Goal: Transaction & Acquisition: Obtain resource

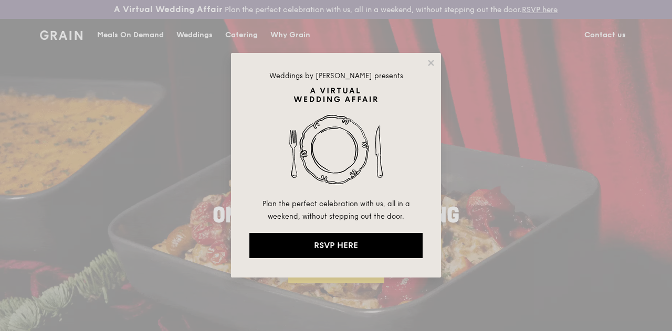
click at [235, 43] on div "Weddings by Grain presents Plan the perfect celebration with us, all in a weeke…" at bounding box center [336, 165] width 672 height 331
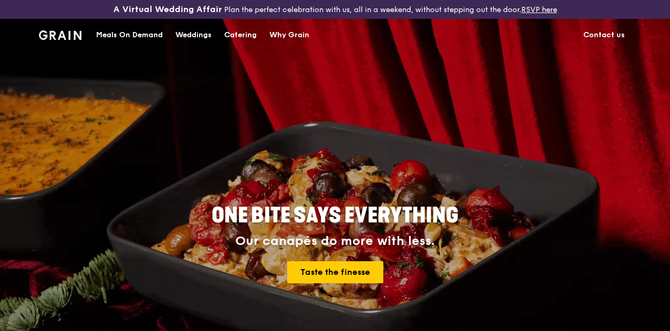
click at [248, 45] on div "Catering" at bounding box center [240, 34] width 33 height 31
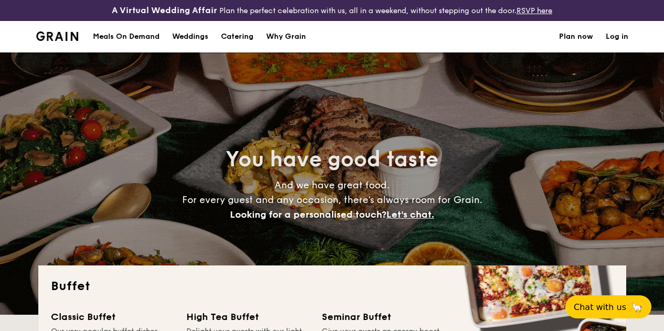
select select
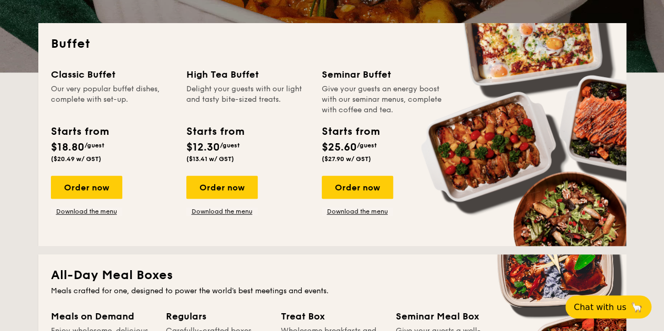
scroll to position [267, 0]
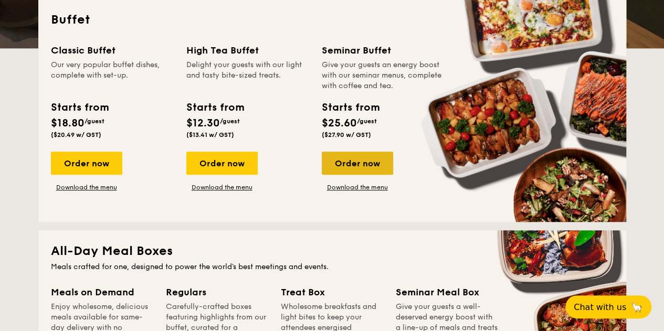
click at [363, 174] on div "Order now" at bounding box center [357, 163] width 71 height 23
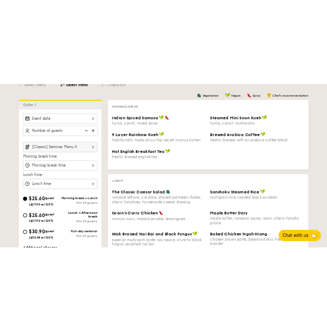
scroll to position [283, 0]
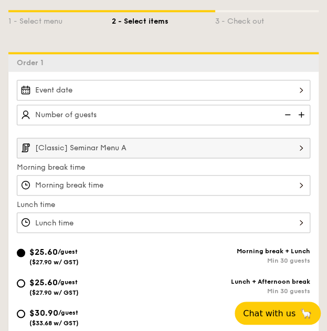
click at [210, 144] on input "[Classic] Seminar Menu A" at bounding box center [163, 148] width 293 height 20
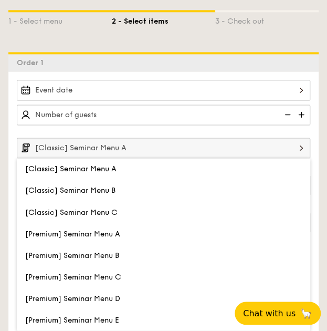
click at [210, 144] on input "[Classic] Seminar Menu A" at bounding box center [163, 148] width 293 height 20
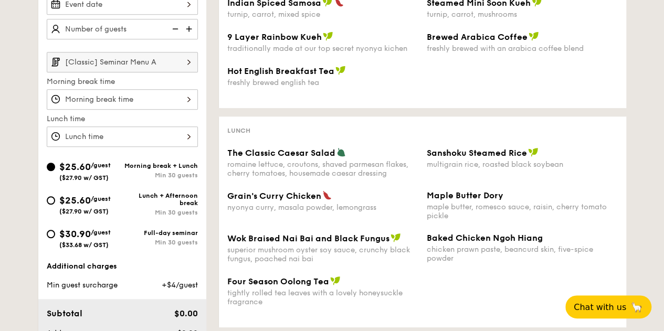
scroll to position [315, 0]
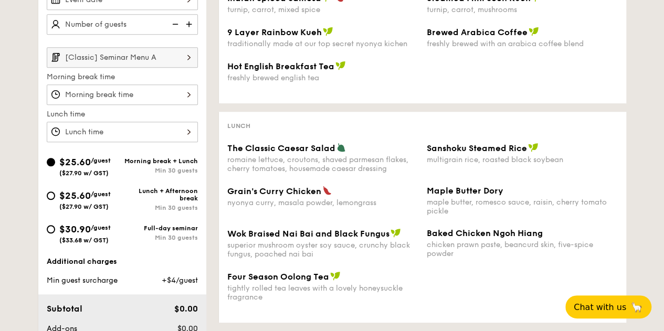
click at [145, 68] on input "[Classic] Seminar Menu A" at bounding box center [122, 57] width 151 height 20
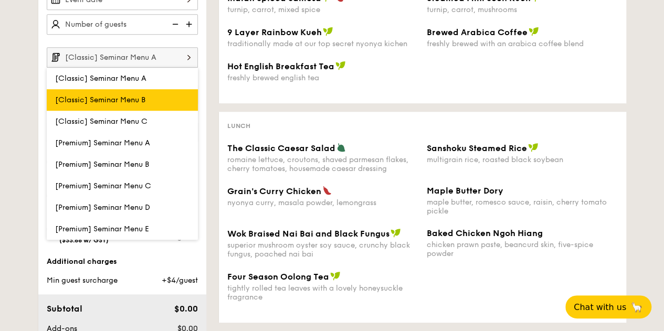
click at [131, 104] on span "[Classic] Seminar Menu B" at bounding box center [100, 100] width 90 height 9
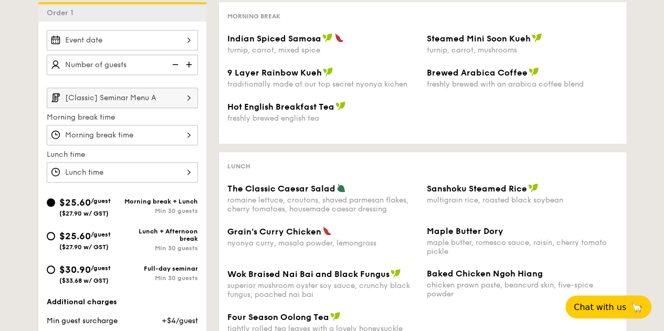
scroll to position [274, 0]
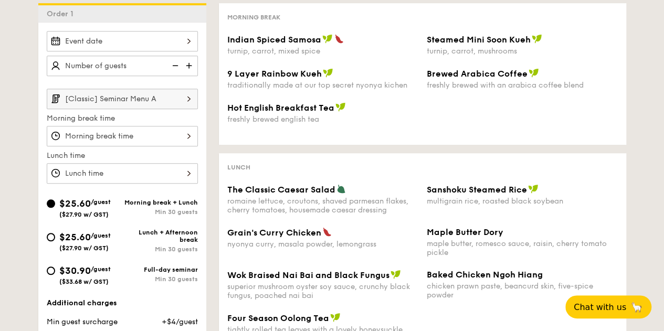
click at [126, 109] on input "[Classic] Seminar Menu A" at bounding box center [122, 99] width 151 height 20
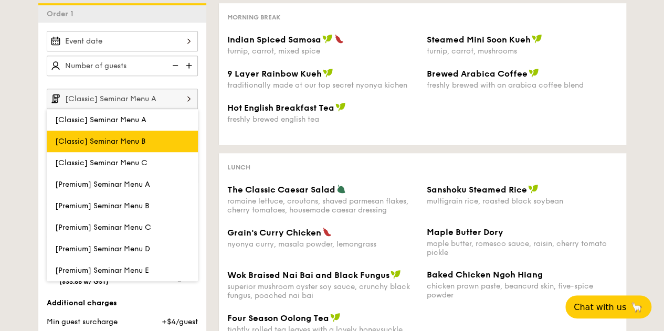
click at [110, 146] on span "[Classic] Seminar Menu B" at bounding box center [100, 141] width 90 height 9
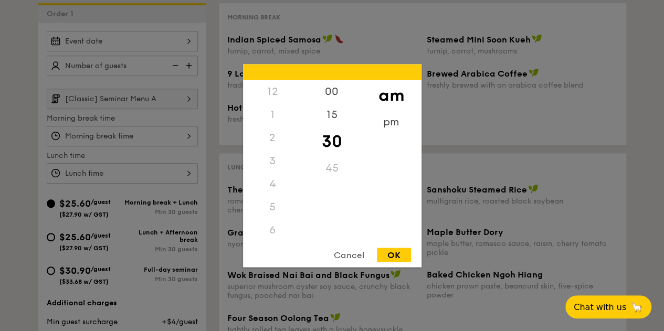
click at [139, 146] on div "12 1 2 3 4 5 6 7 8 9 10 11 00 15 30 45 am pm Cancel OK" at bounding box center [122, 136] width 151 height 20
click at [381, 254] on div "OK" at bounding box center [394, 255] width 34 height 14
type input "10:30AM"
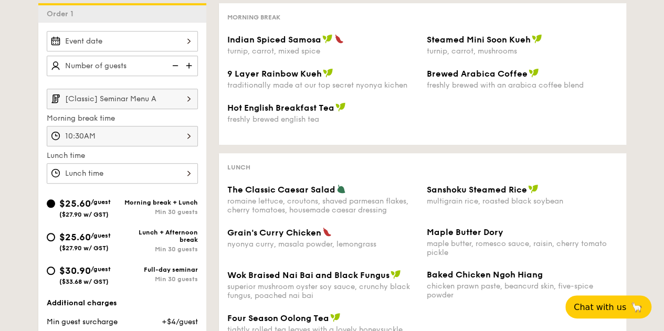
click at [152, 109] on input "[Classic] Seminar Menu A" at bounding box center [122, 99] width 151 height 20
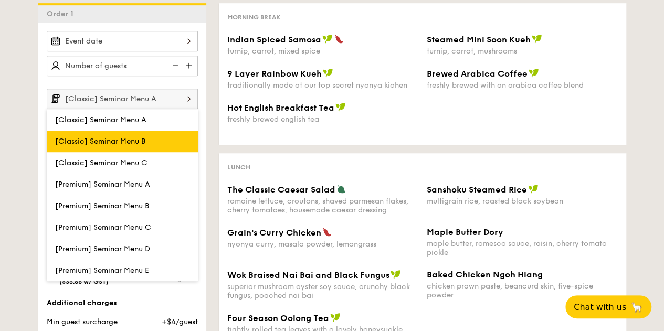
click at [130, 146] on span "[Classic] Seminar Menu B" at bounding box center [100, 141] width 90 height 9
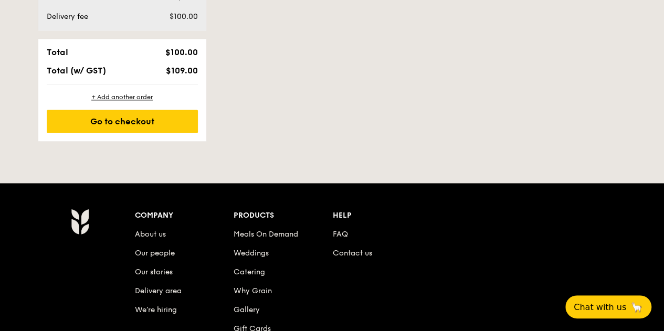
scroll to position [654, 0]
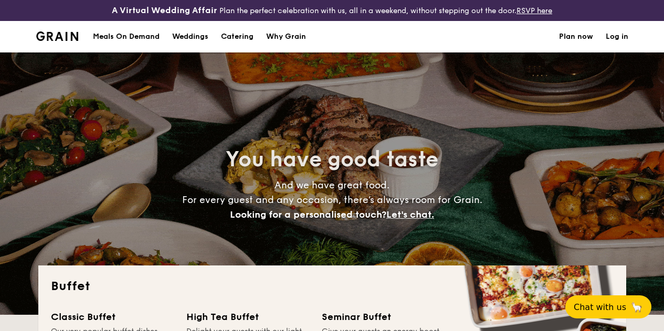
select select
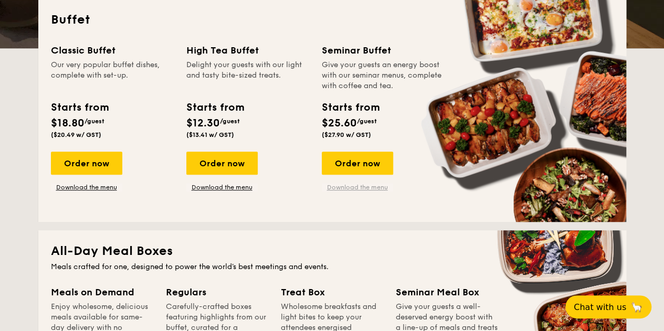
click at [375, 192] on link "Download the menu" at bounding box center [357, 187] width 71 height 8
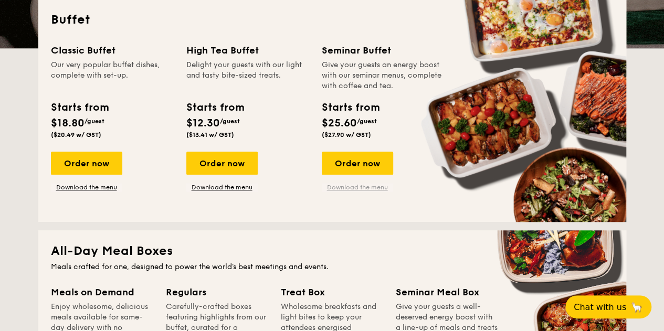
click at [333, 192] on link "Download the menu" at bounding box center [357, 187] width 71 height 8
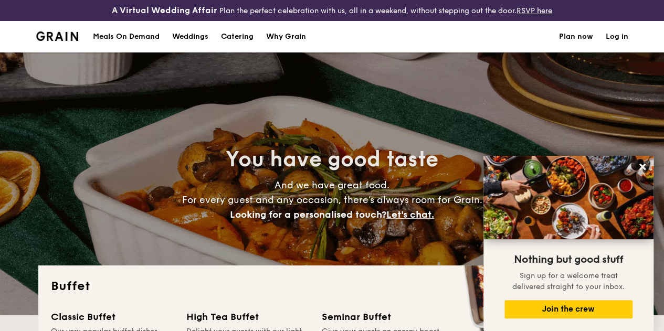
click at [63, 41] on img at bounding box center [57, 35] width 43 height 9
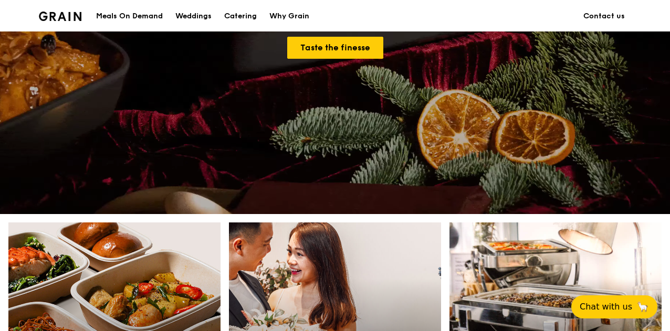
scroll to position [423, 0]
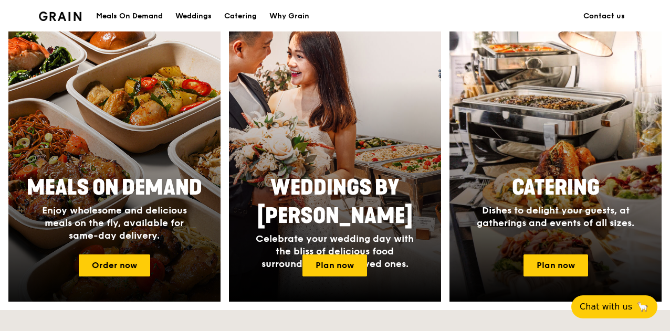
click at [129, 285] on div at bounding box center [114, 163] width 233 height 305
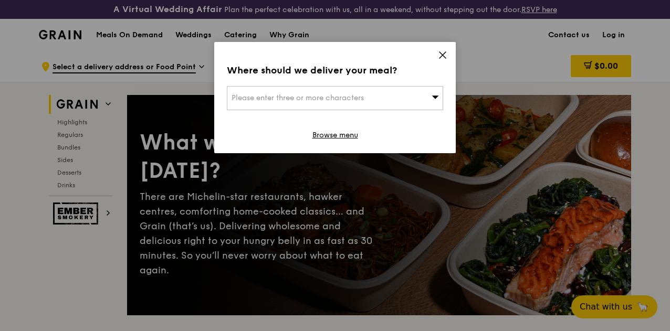
click at [440, 56] on icon at bounding box center [442, 54] width 9 height 9
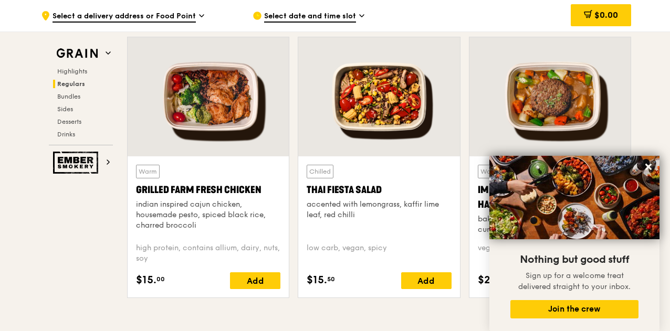
scroll to position [1243, 0]
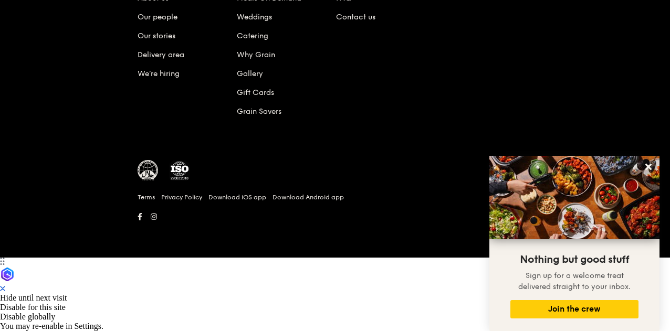
scroll to position [423, 0]
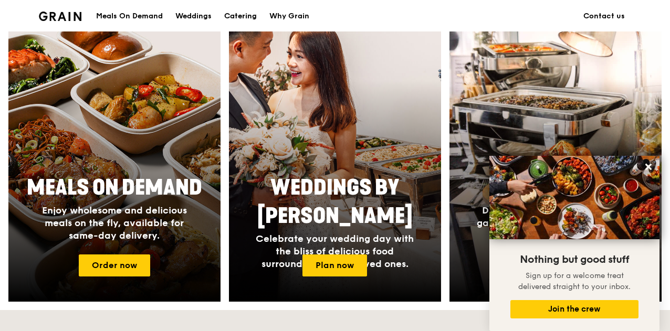
click at [246, 23] on div "Catering" at bounding box center [240, 16] width 33 height 31
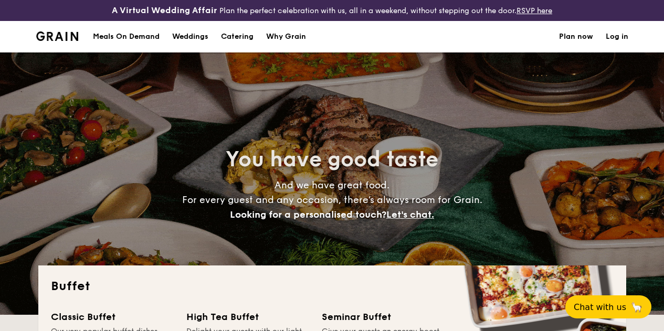
select select
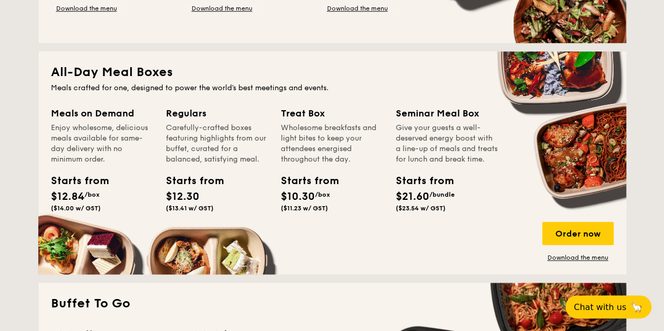
scroll to position [499, 0]
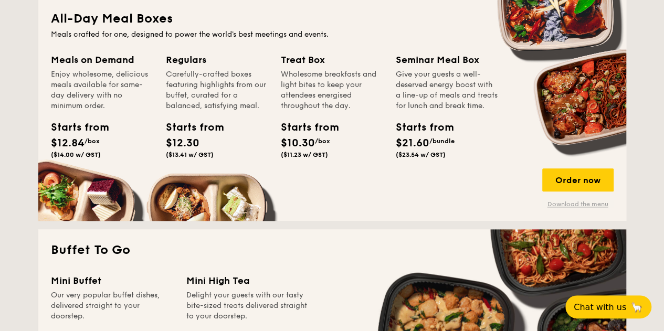
click at [572, 208] on link "Download the menu" at bounding box center [577, 204] width 71 height 8
